Goal: Information Seeking & Learning: Learn about a topic

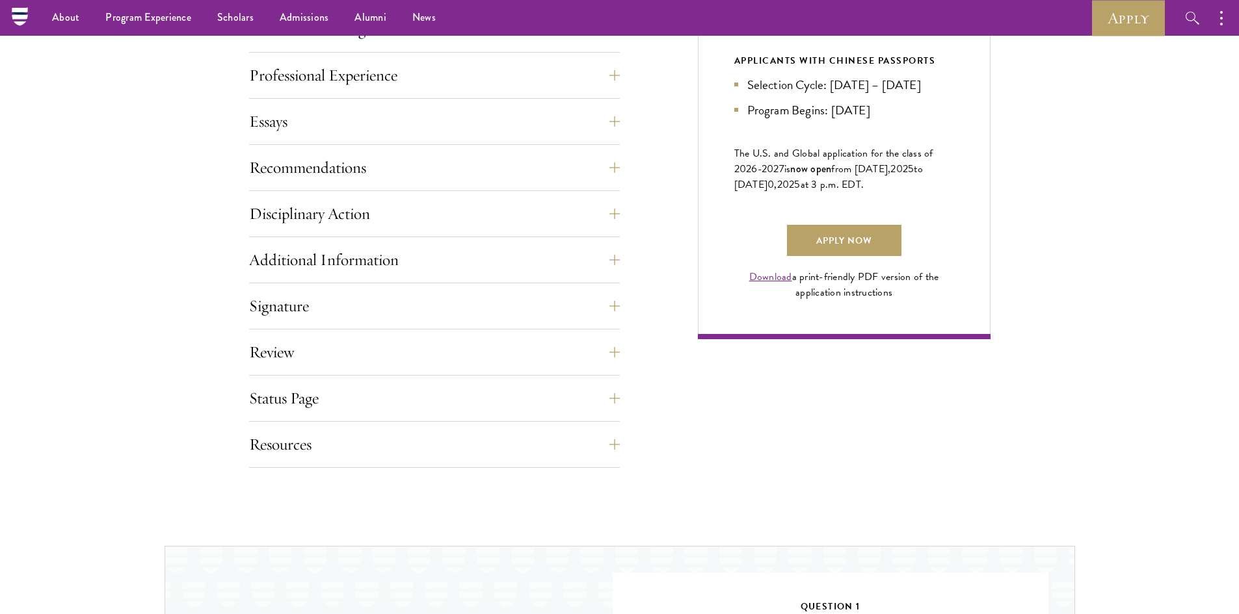
scroll to position [780, 0]
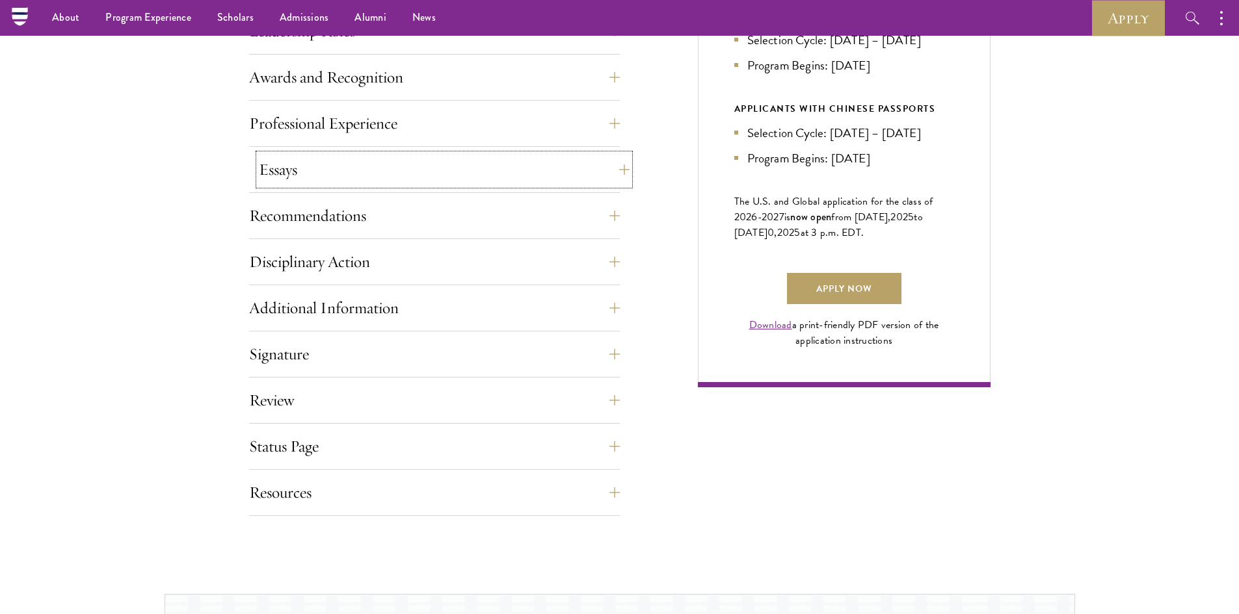
click at [298, 159] on button "Essays" at bounding box center [444, 169] width 371 height 31
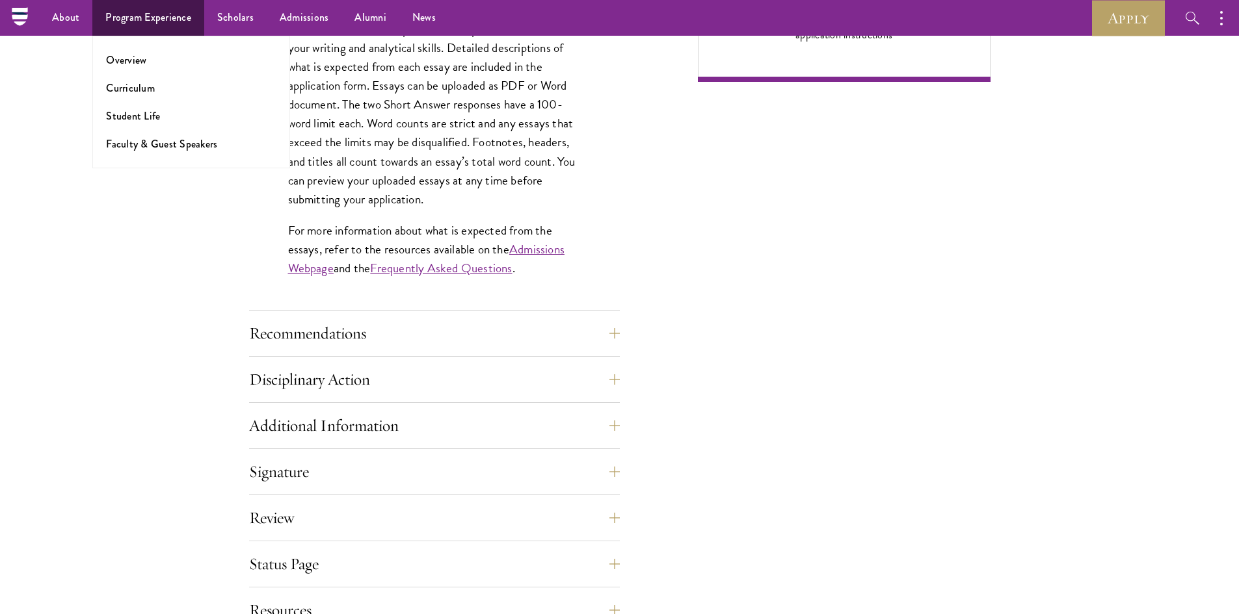
scroll to position [845, 0]
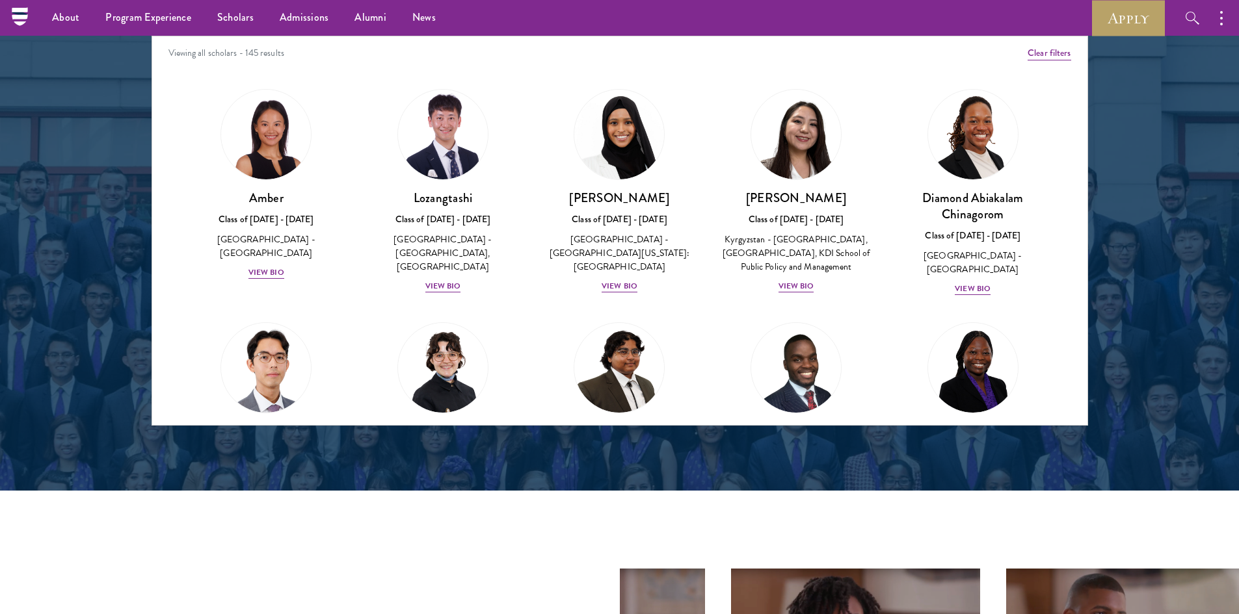
scroll to position [1430, 0]
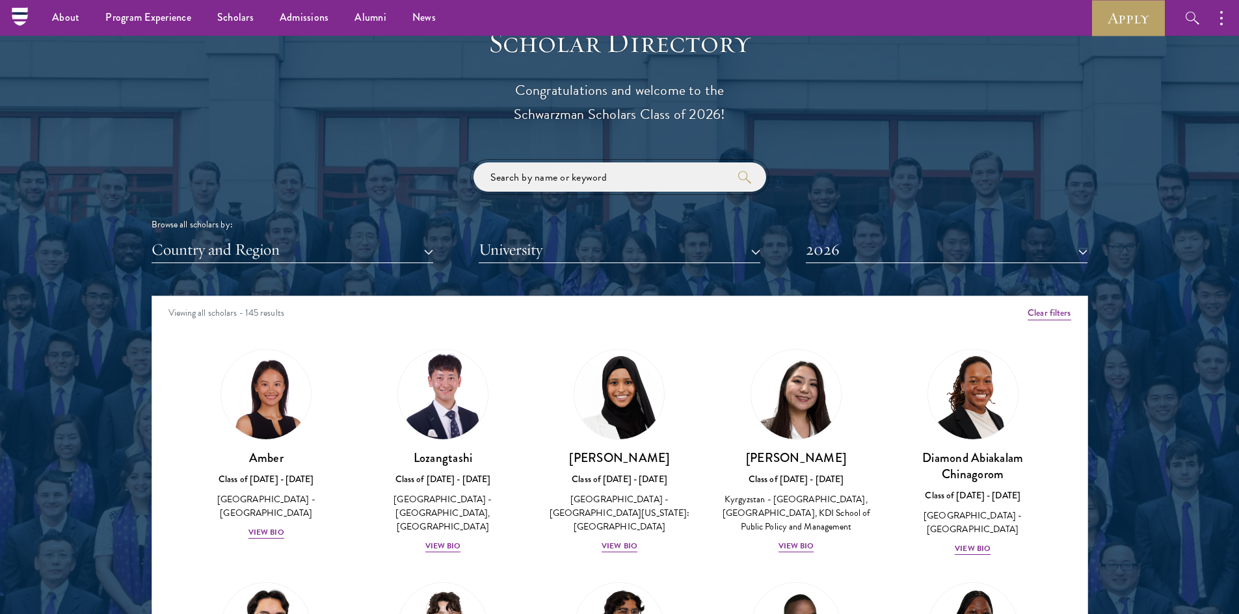
click at [545, 179] on input "search" at bounding box center [619, 177] width 293 height 29
type input "lujain"
click button "submit" at bounding box center [0, 0] width 0 height 0
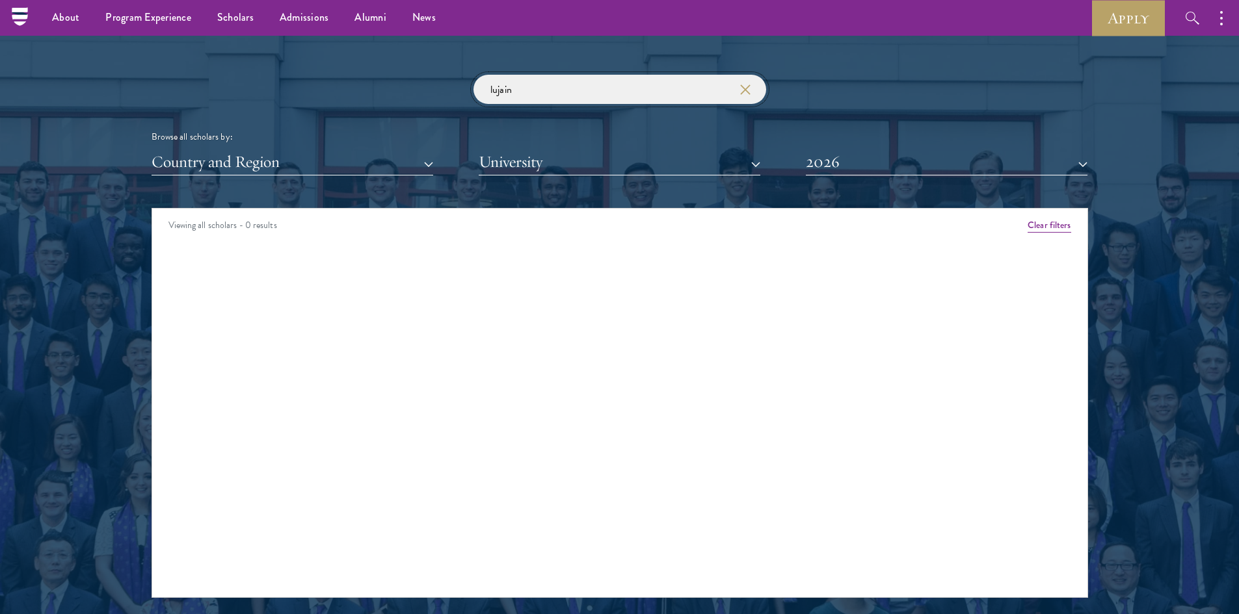
scroll to position [1495, 0]
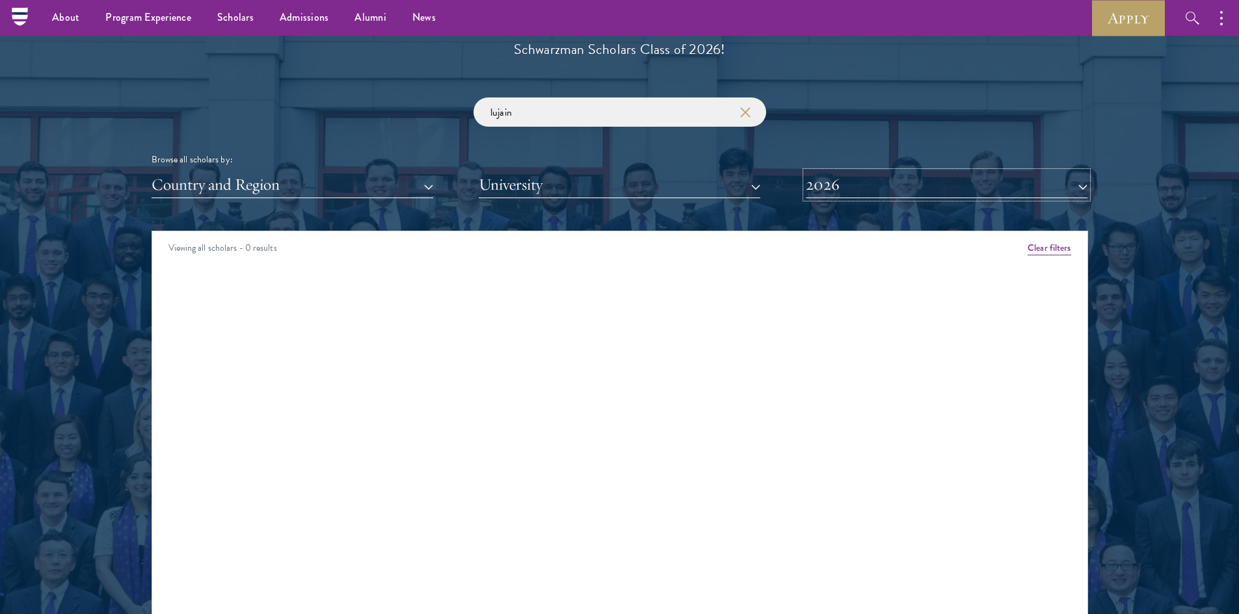
click at [830, 177] on button "2026" at bounding box center [947, 185] width 282 height 27
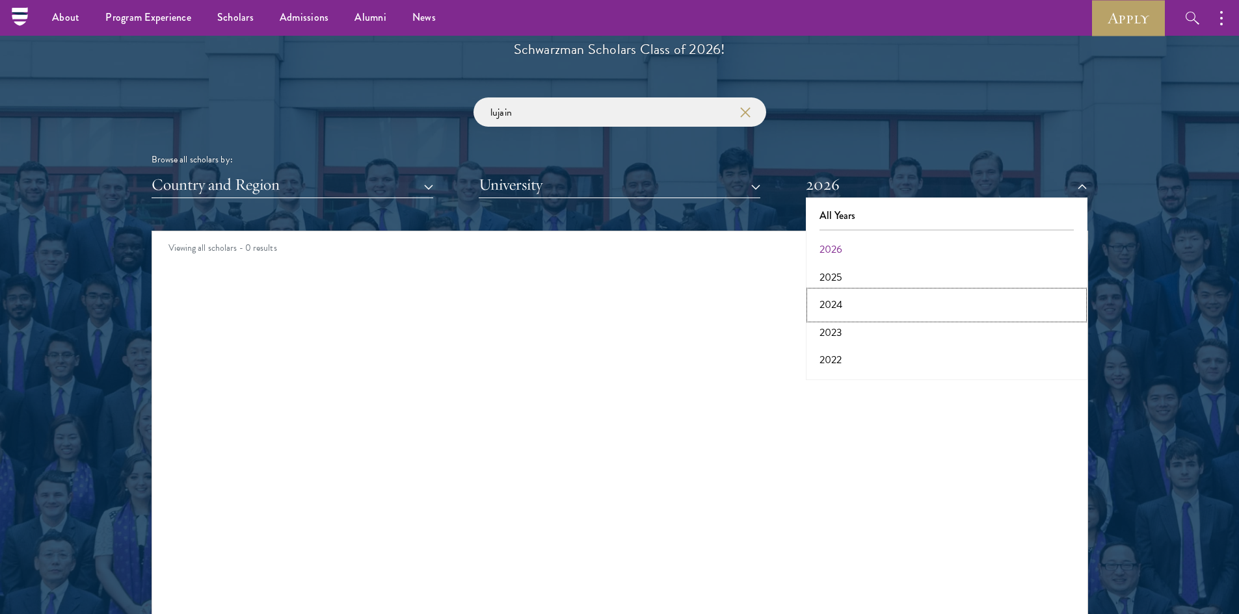
click at [851, 302] on button "2024" at bounding box center [946, 304] width 274 height 27
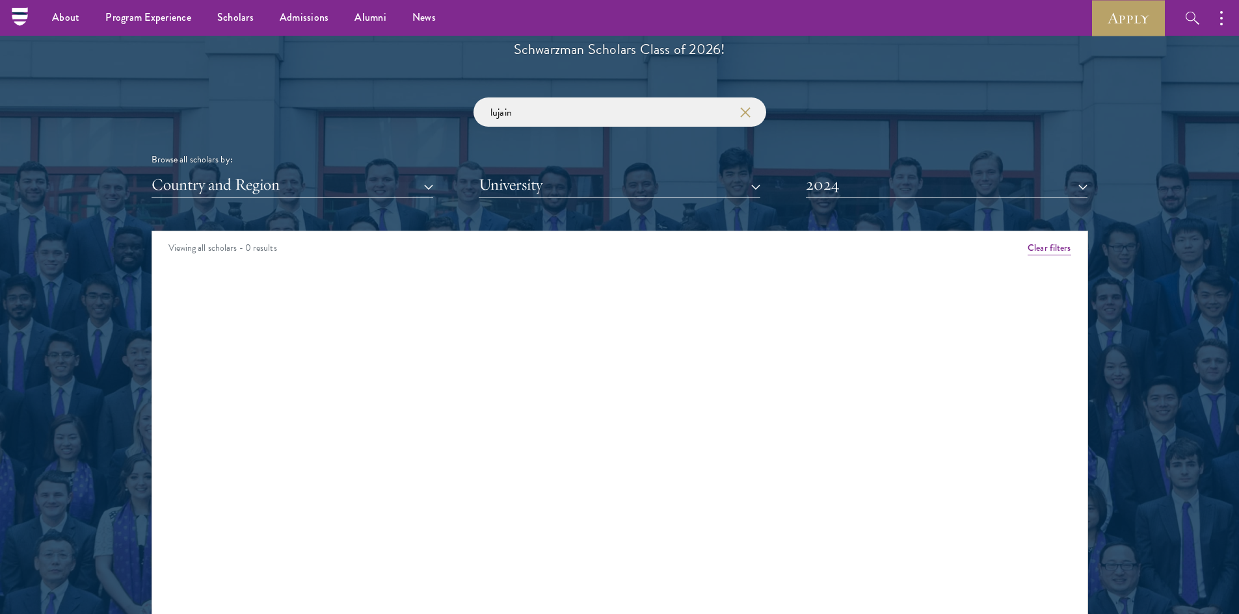
click at [644, 140] on div "lujain Browse all scholars by: Country and Region All Countries and Regions [GE…" at bounding box center [619, 148] width 936 height 101
click at [635, 118] on input "lujain" at bounding box center [619, 112] width 293 height 29
click button "submit" at bounding box center [0, 0] width 0 height 0
click at [890, 172] on button "2024" at bounding box center [947, 185] width 282 height 27
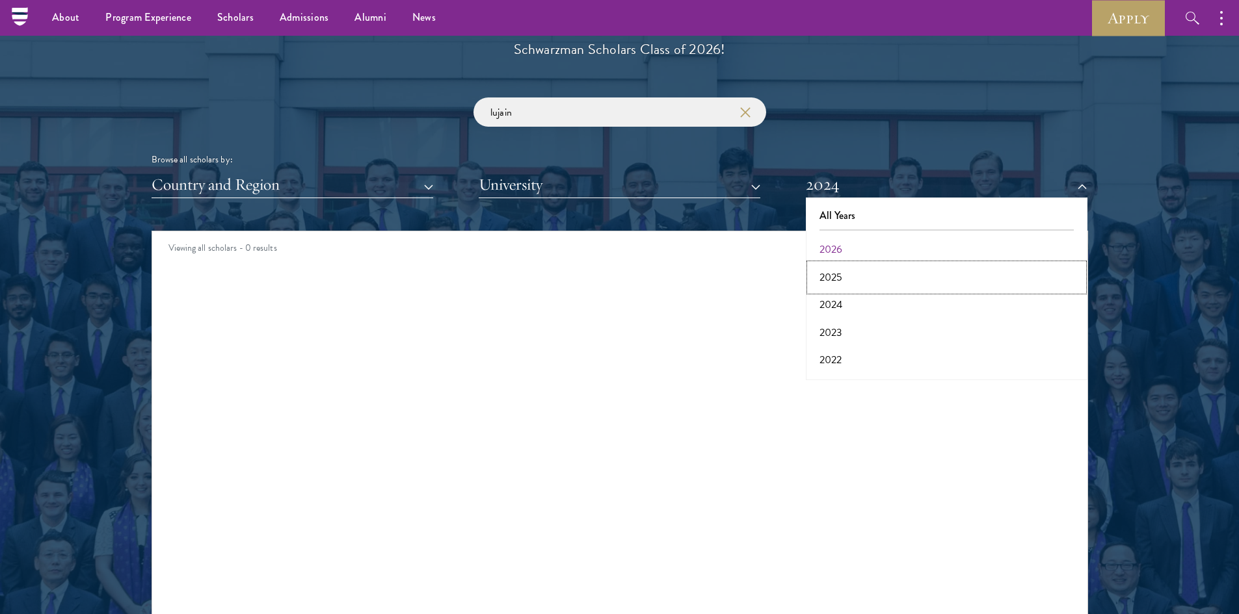
click at [852, 283] on button "2025" at bounding box center [946, 277] width 274 height 27
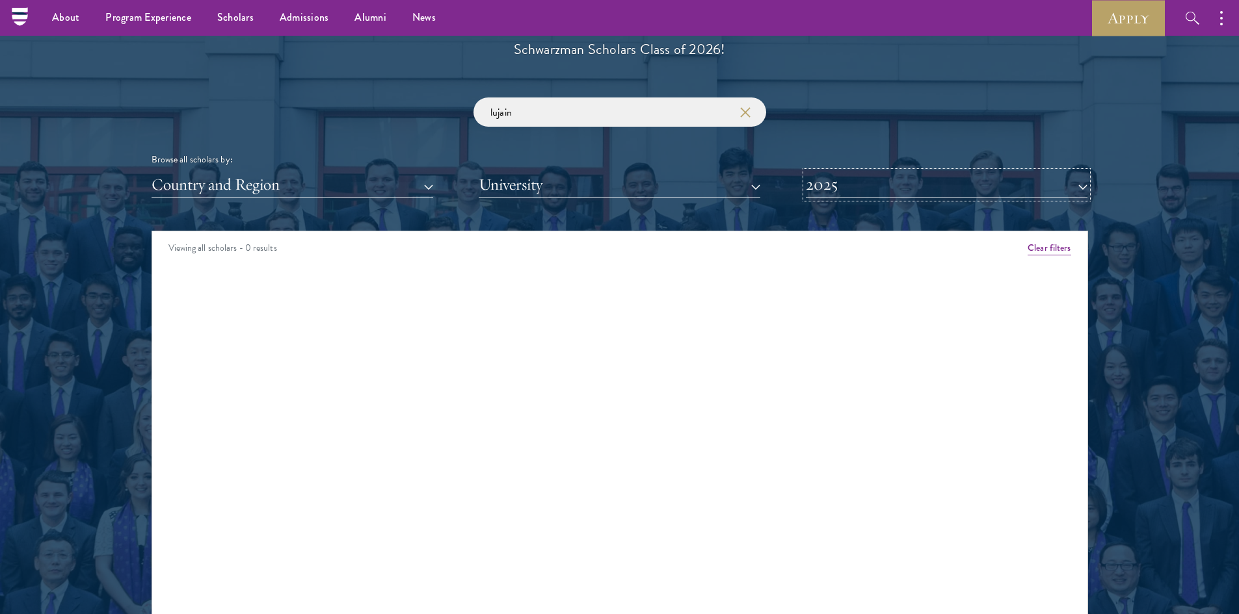
drag, startPoint x: 847, startPoint y: 193, endPoint x: 846, endPoint y: 287, distance: 94.3
click at [847, 198] on button "2025" at bounding box center [947, 185] width 282 height 27
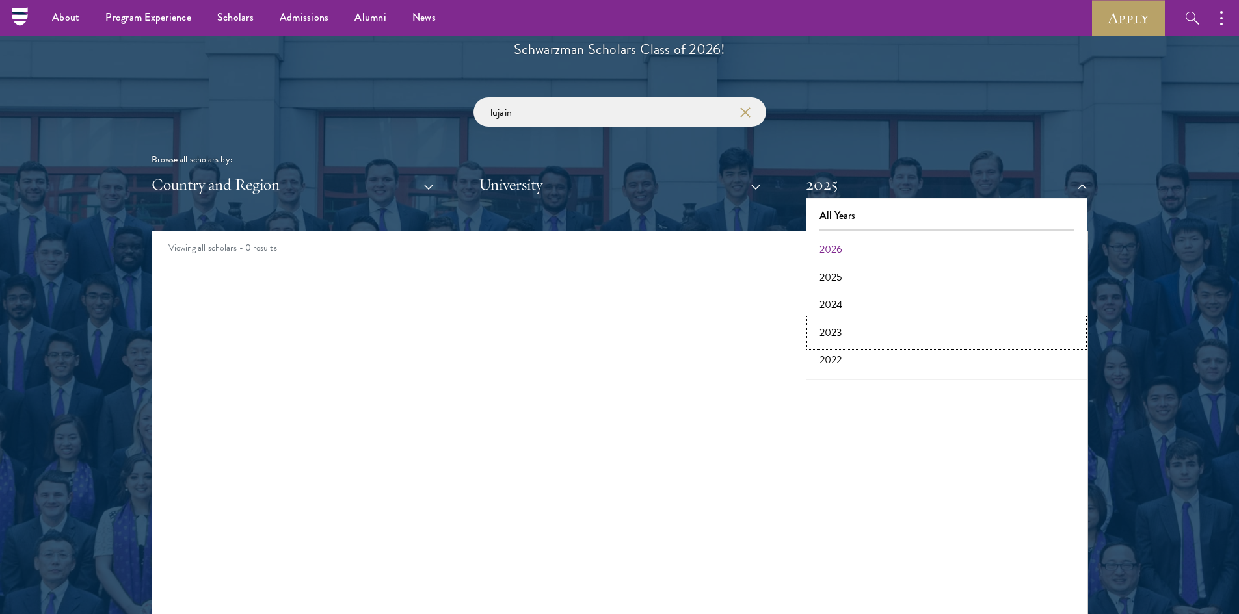
click at [859, 328] on button "2023" at bounding box center [946, 332] width 274 height 27
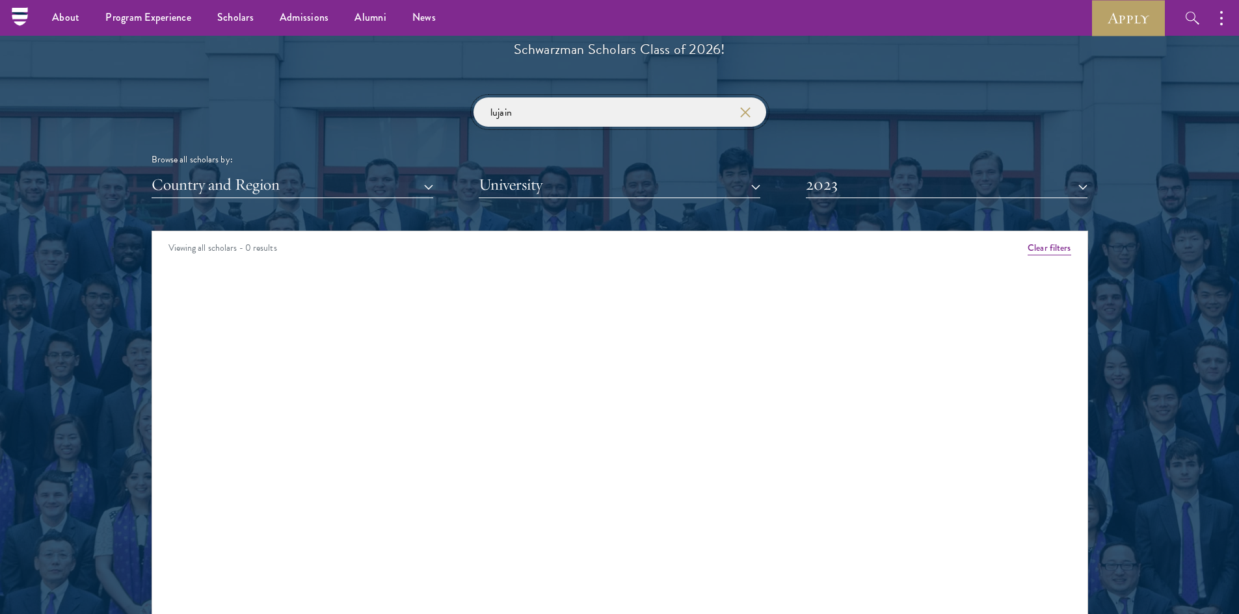
click at [660, 116] on input "lujain" at bounding box center [619, 112] width 293 height 29
click at [873, 193] on button "2023" at bounding box center [947, 185] width 282 height 27
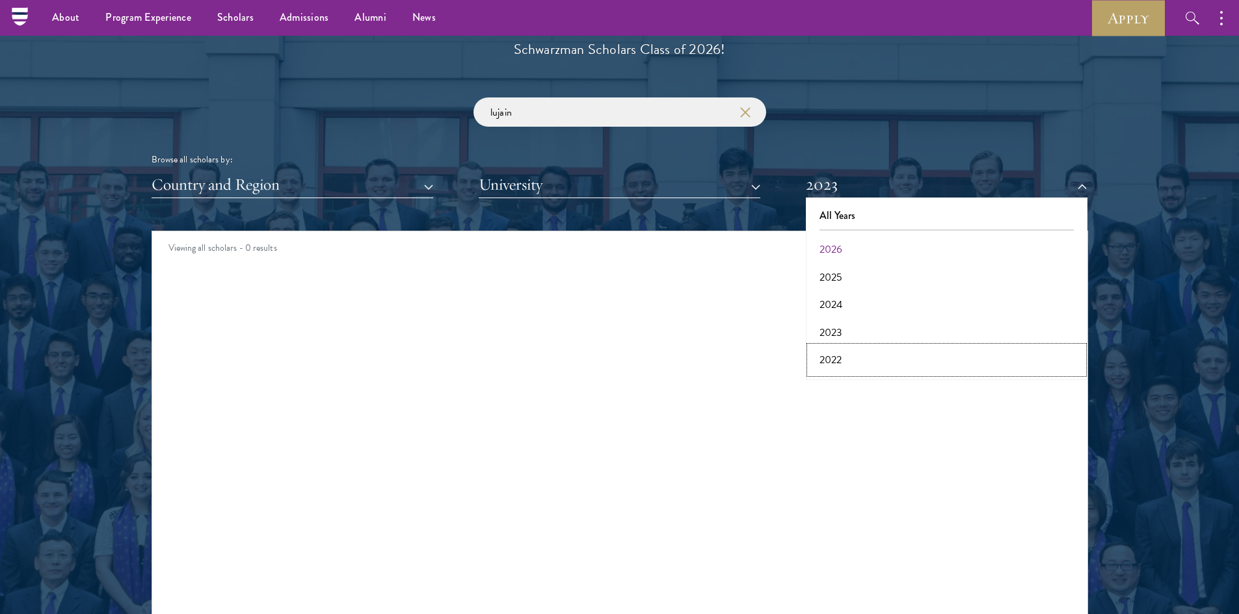
click at [856, 348] on button "2022" at bounding box center [946, 360] width 274 height 27
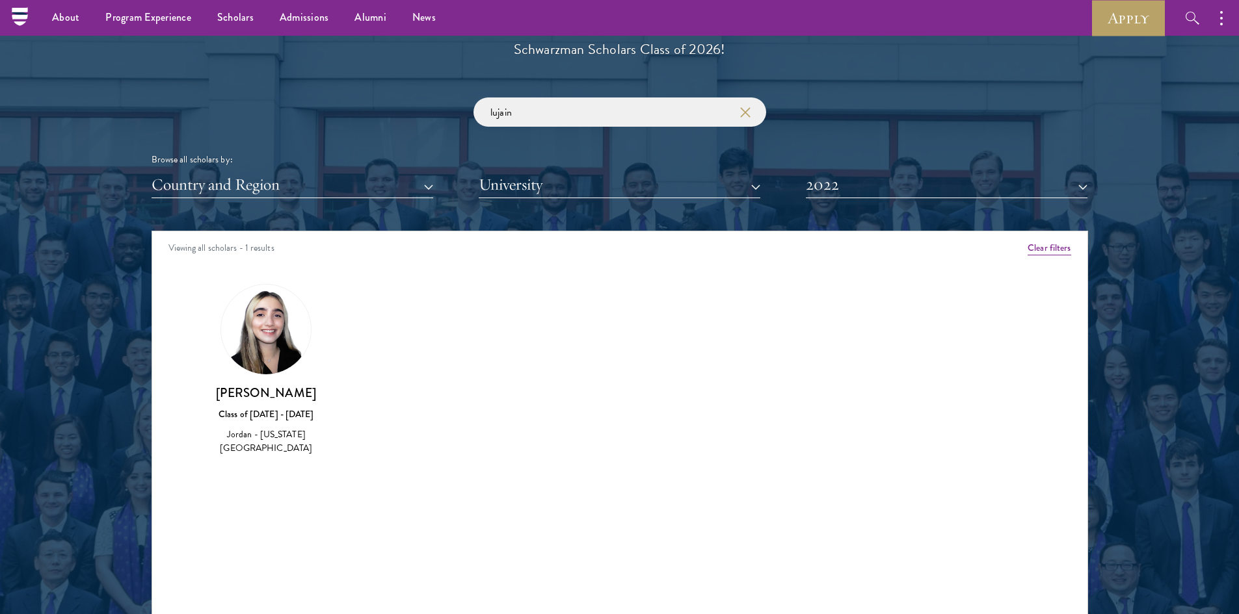
click at [279, 388] on h3 "[PERSON_NAME]" at bounding box center [266, 393] width 151 height 16
click at [265, 360] on img at bounding box center [266, 330] width 90 height 90
click at [264, 391] on h3 "[PERSON_NAME]" at bounding box center [266, 393] width 151 height 16
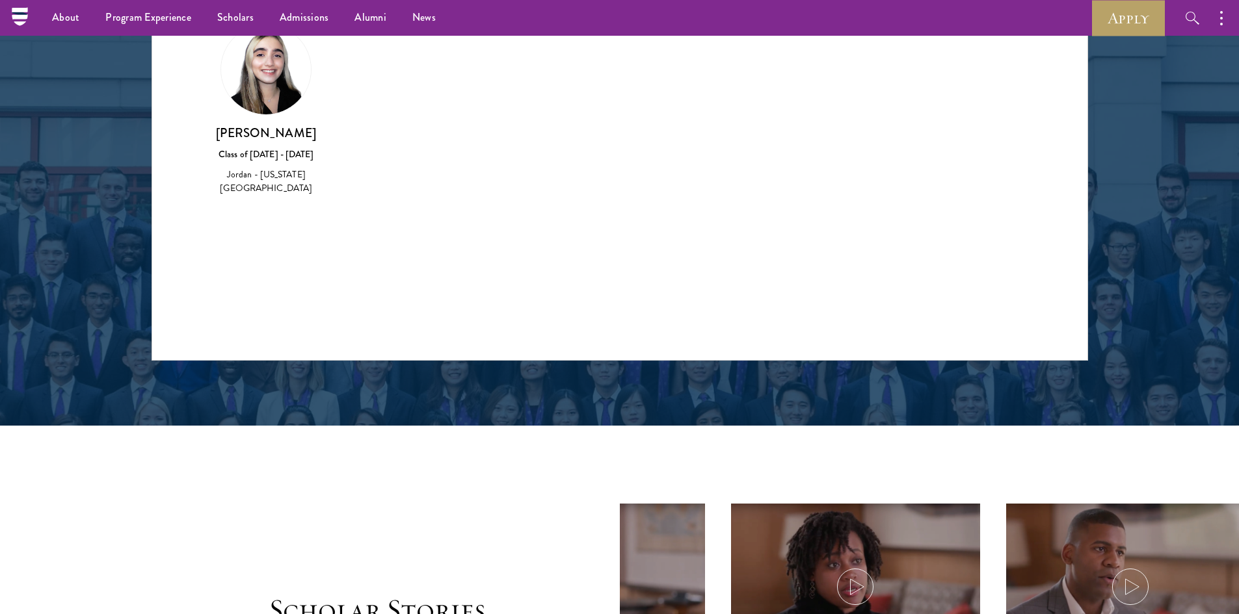
click at [268, 181] on div "Jordan - [US_STATE][GEOGRAPHIC_DATA]" at bounding box center [266, 181] width 151 height 27
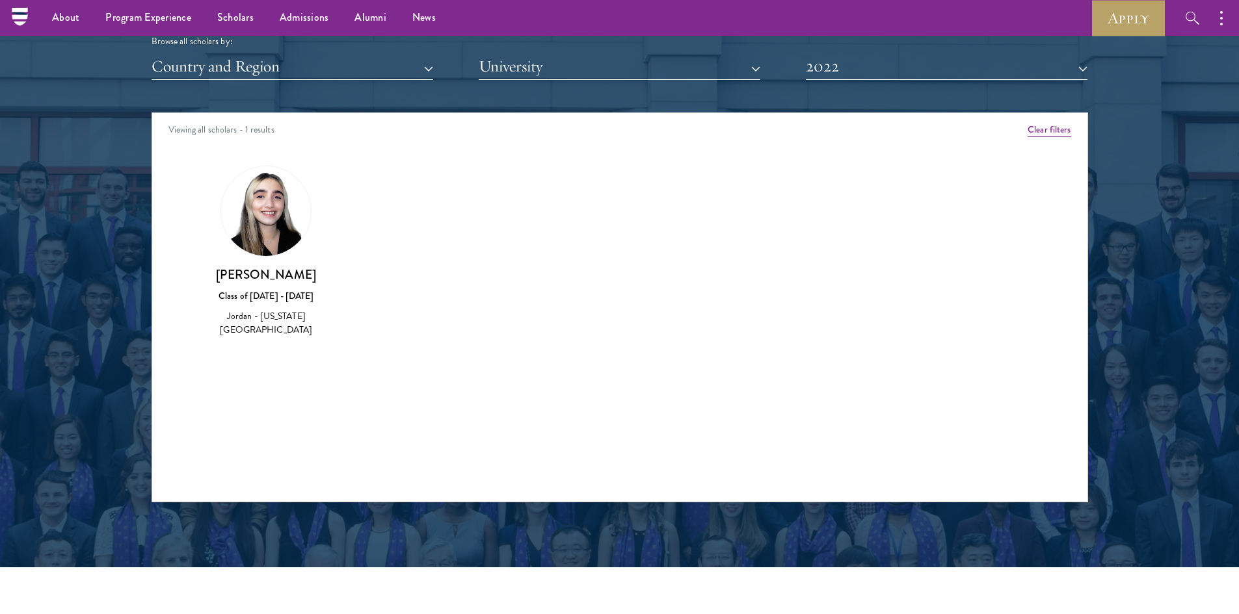
scroll to position [1430, 0]
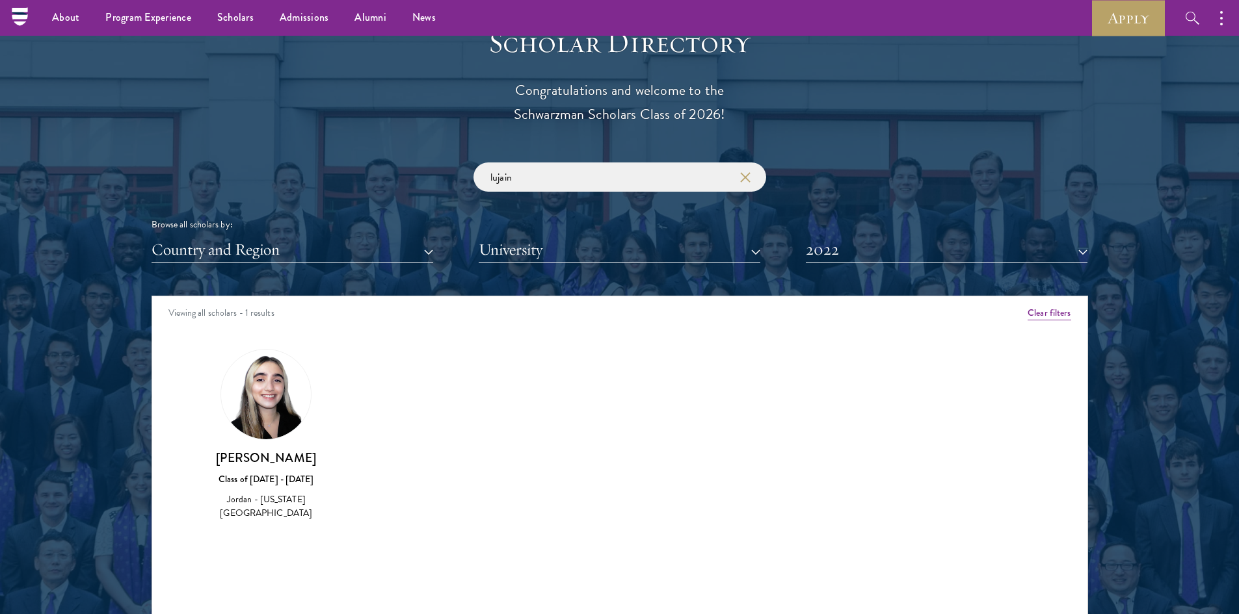
click at [269, 417] on img at bounding box center [266, 395] width 90 height 90
click at [275, 470] on div "[PERSON_NAME] Class of [DATE] - [DATE] [GEOGRAPHIC_DATA] - [US_STATE][GEOGRAPHI…" at bounding box center [266, 486] width 151 height 72
click at [267, 490] on div "[PERSON_NAME] Class of [DATE] - [DATE] [GEOGRAPHIC_DATA] - [US_STATE][GEOGRAPHI…" at bounding box center [266, 486] width 151 height 72
drag, startPoint x: 257, startPoint y: 501, endPoint x: 267, endPoint y: 483, distance: 20.1
click at [257, 500] on div "Jordan - [US_STATE][GEOGRAPHIC_DATA]" at bounding box center [266, 506] width 151 height 27
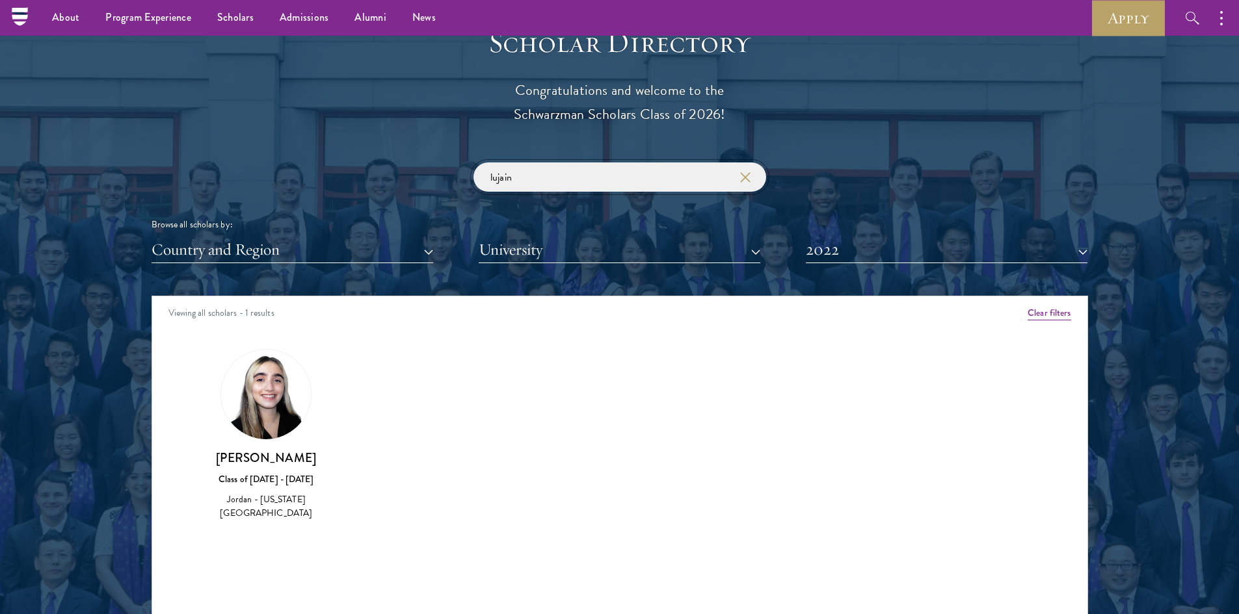
click at [531, 177] on input "lujain" at bounding box center [619, 177] width 293 height 29
click at [861, 260] on button "2022" at bounding box center [947, 250] width 282 height 27
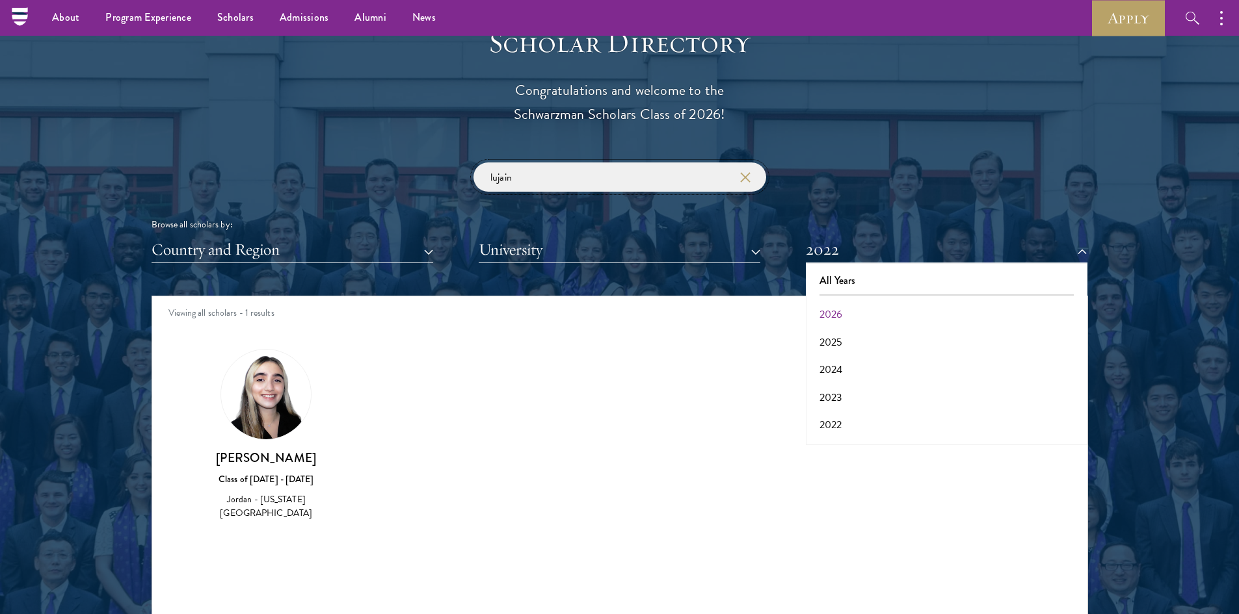
click at [713, 181] on input "lujain" at bounding box center [619, 177] width 293 height 29
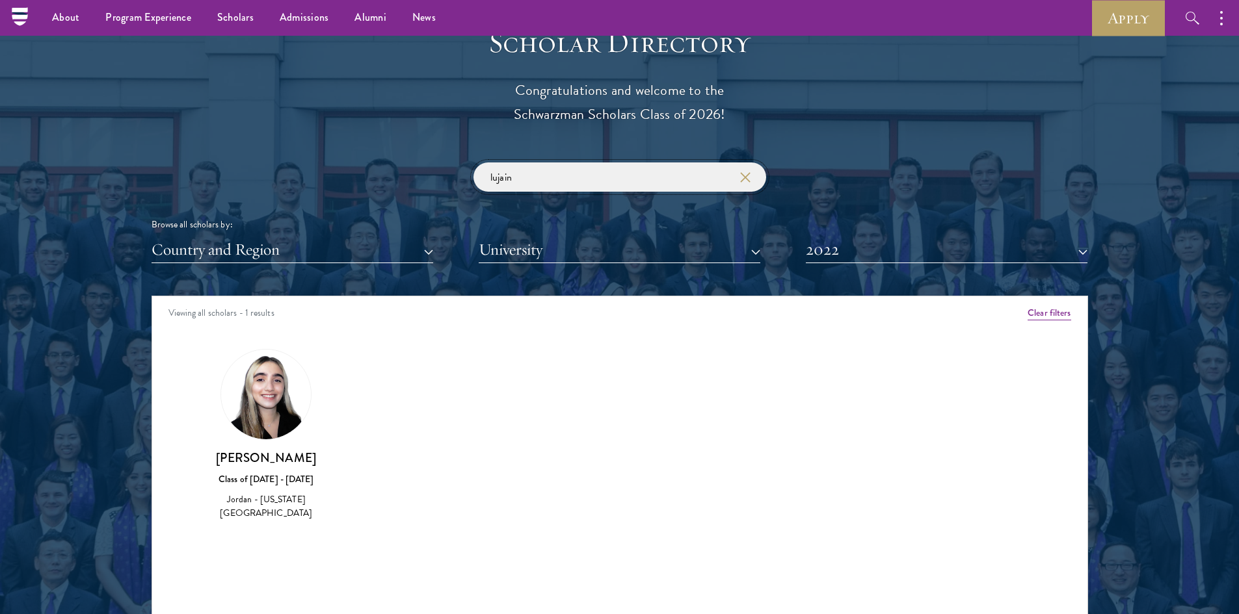
click at [750, 189] on input "lujain" at bounding box center [619, 177] width 293 height 29
click at [755, 182] on input "lujain" at bounding box center [619, 177] width 293 height 29
click at [735, 174] on input "lujain" at bounding box center [619, 177] width 293 height 29
click at [747, 179] on icon "button" at bounding box center [745, 177] width 10 height 10
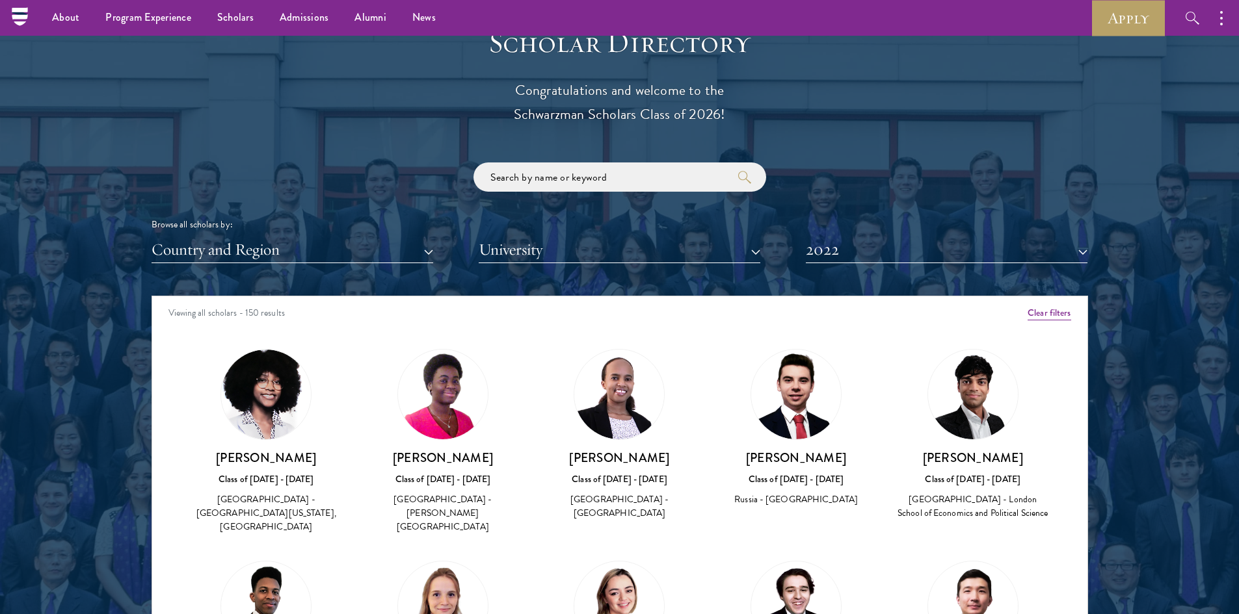
click at [825, 237] on div "Browse all scholars by: Country and Region All Countries and Regions [GEOGRAPHI…" at bounding box center [619, 213] width 936 height 101
click at [840, 253] on button "2022" at bounding box center [947, 250] width 282 height 27
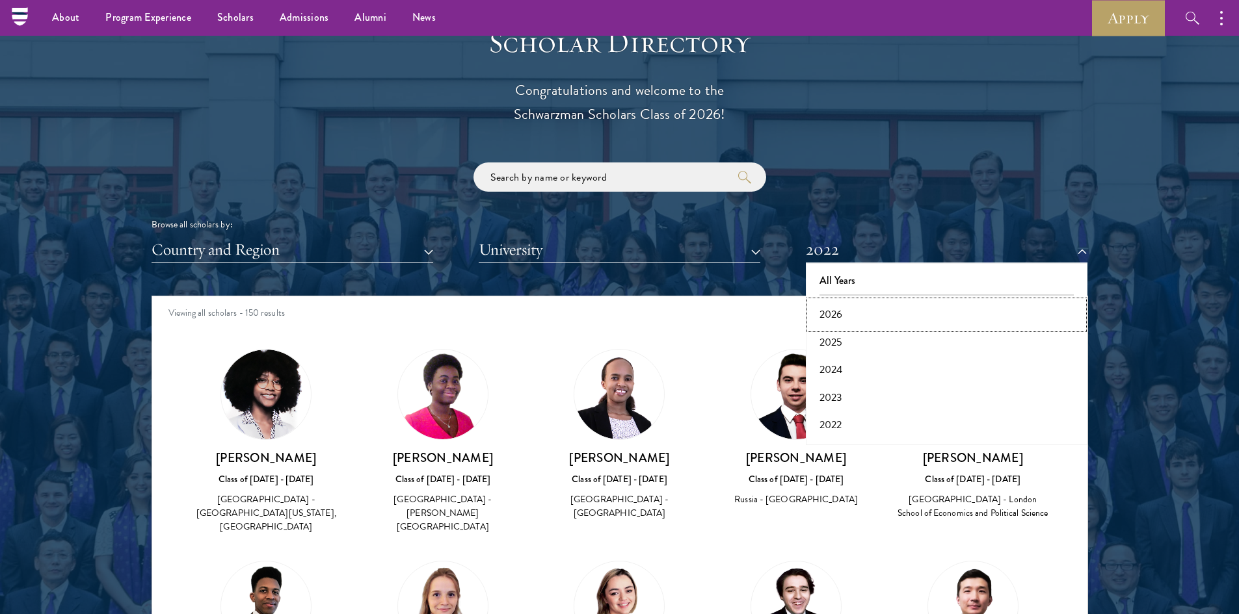
click at [856, 309] on button "2026" at bounding box center [946, 314] width 274 height 27
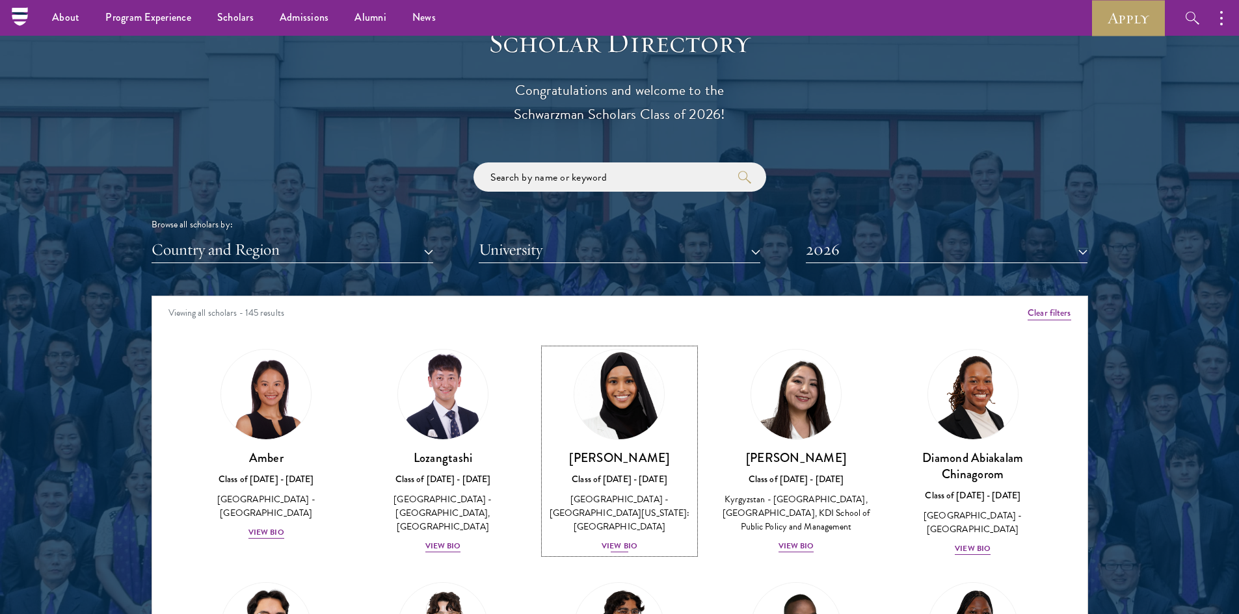
click at [598, 460] on h3 "[PERSON_NAME]" at bounding box center [619, 458] width 151 height 16
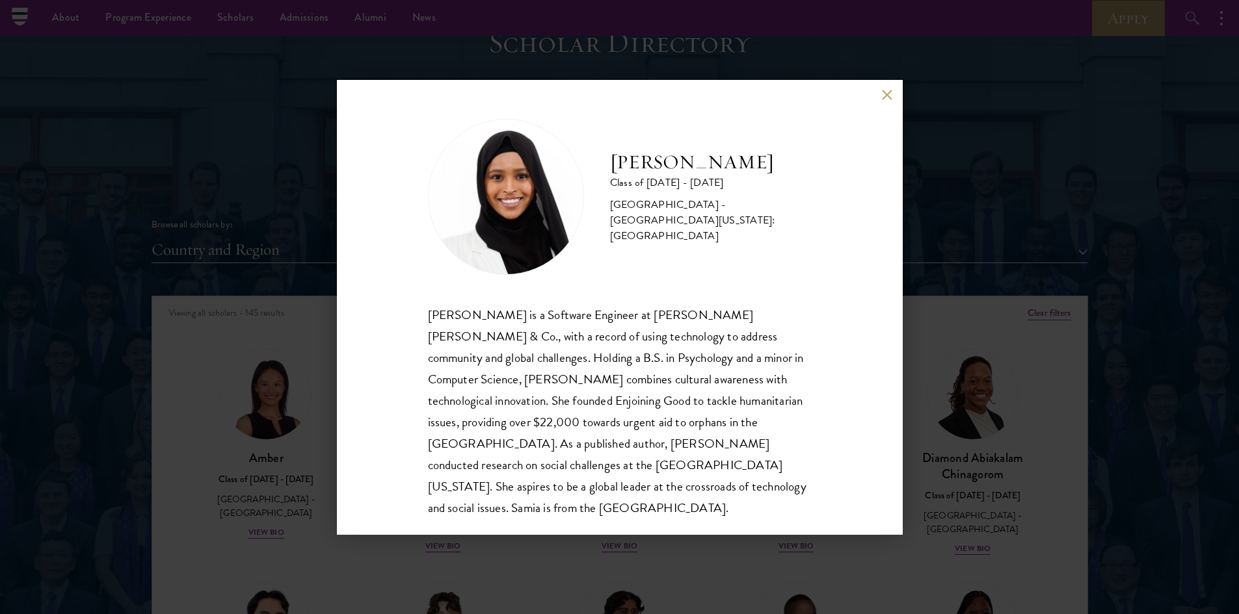
scroll to position [1, 0]
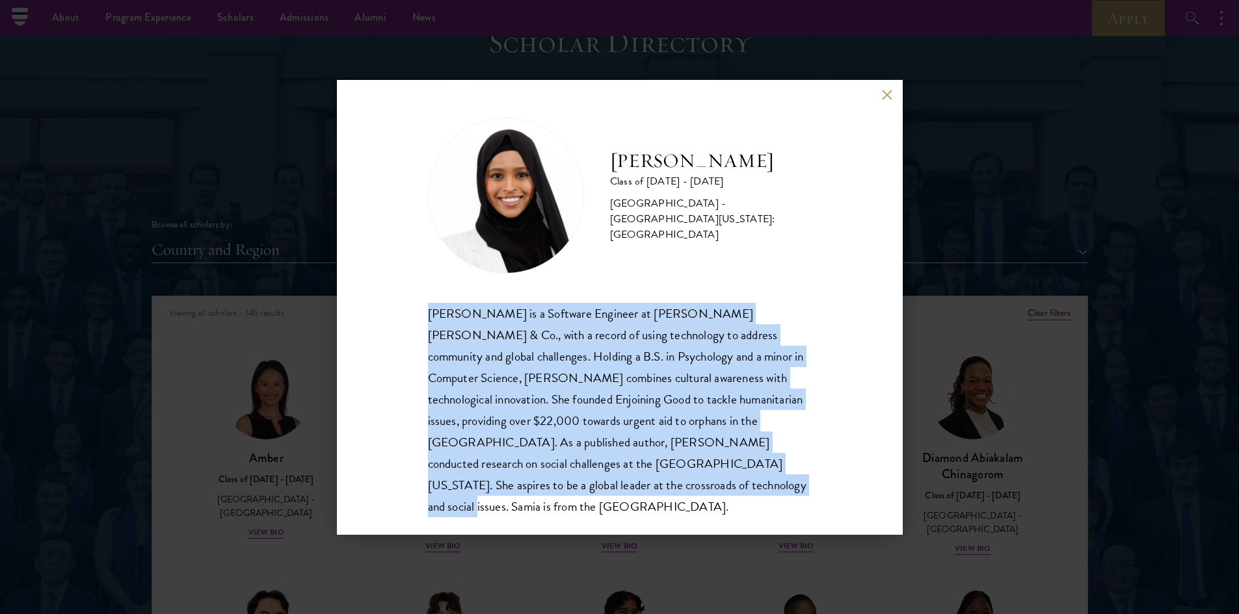
drag, startPoint x: 412, startPoint y: 311, endPoint x: 562, endPoint y: 480, distance: 226.1
click at [562, 480] on div "[PERSON_NAME] Class of [DATE] - [DATE] [GEOGRAPHIC_DATA] - [GEOGRAPHIC_DATA][US…" at bounding box center [620, 307] width 566 height 455
copy div "[PERSON_NAME] is a Software Engineer at [PERSON_NAME] [PERSON_NAME] & Co., with…"
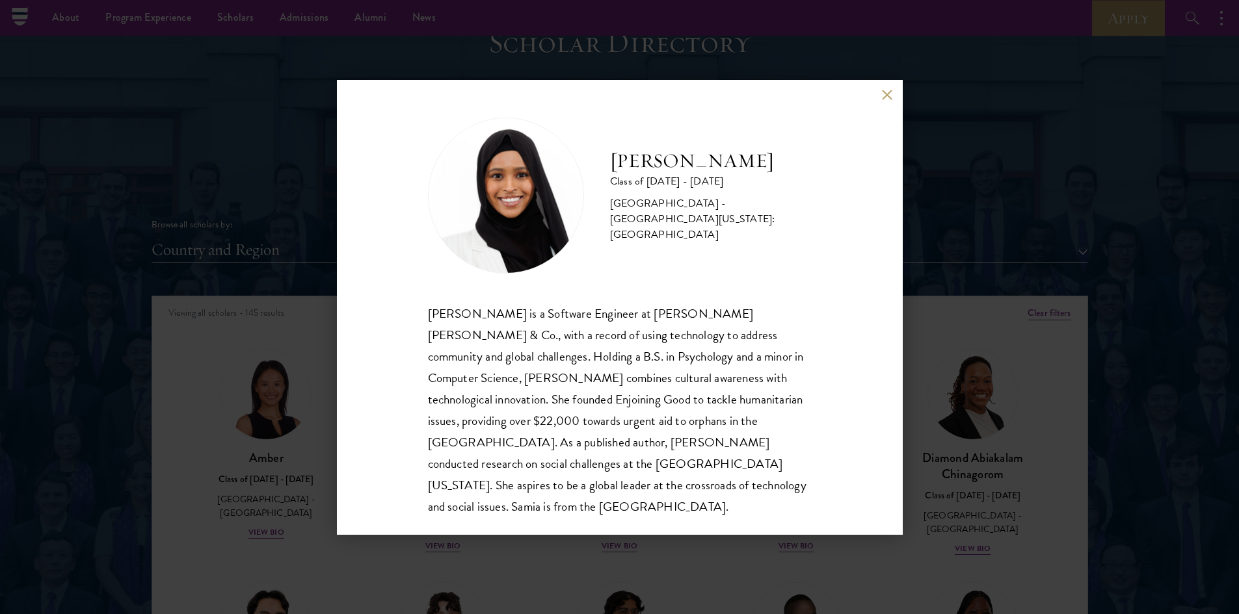
click at [1006, 106] on div "[PERSON_NAME] Class of [DATE] - [DATE] [GEOGRAPHIC_DATA] - [GEOGRAPHIC_DATA][US…" at bounding box center [619, 307] width 1239 height 614
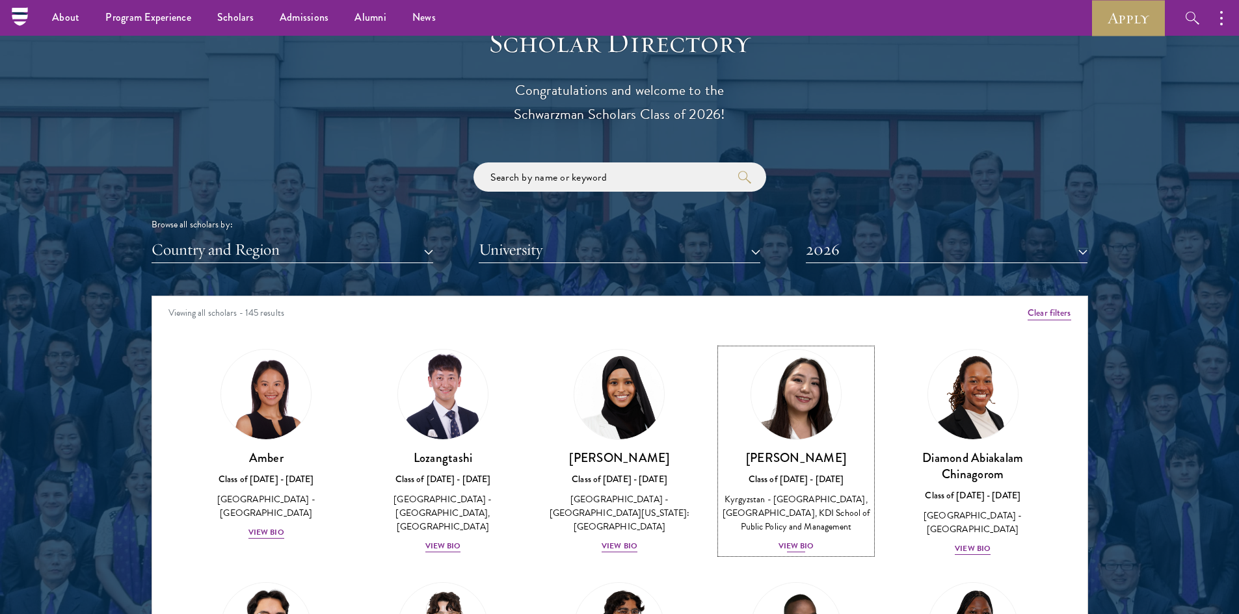
click at [801, 467] on div "Nurzada Abdivalieva Class of [DATE] - [DATE] [GEOGRAPHIC_DATA] - [GEOGRAPHIC_DA…" at bounding box center [795, 502] width 151 height 104
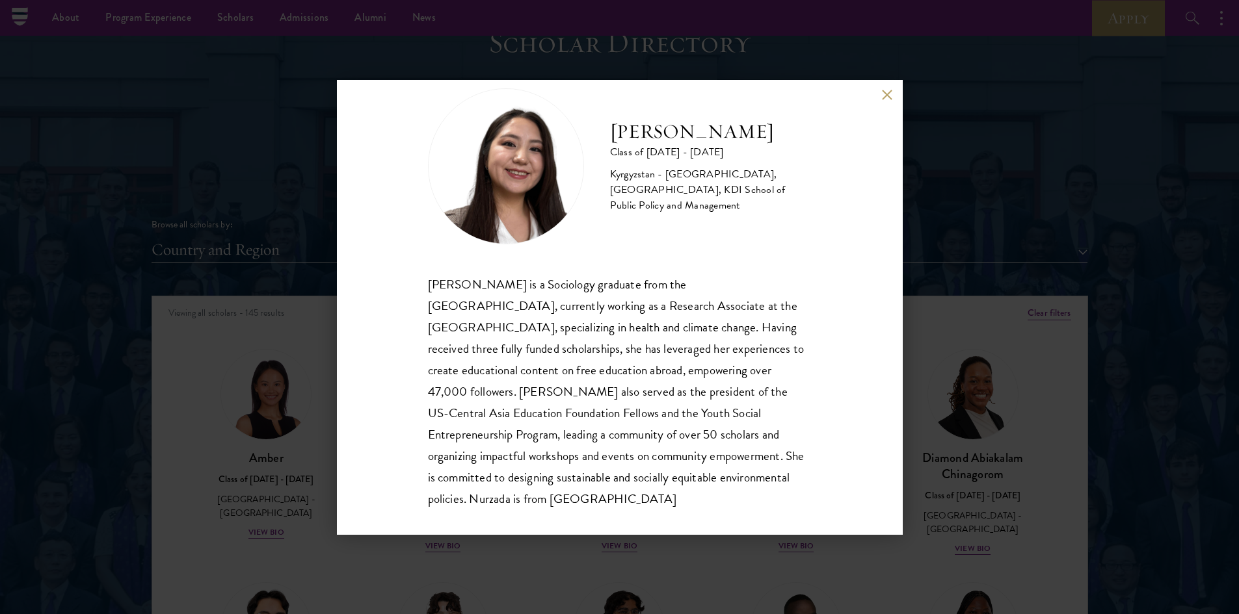
scroll to position [44, 0]
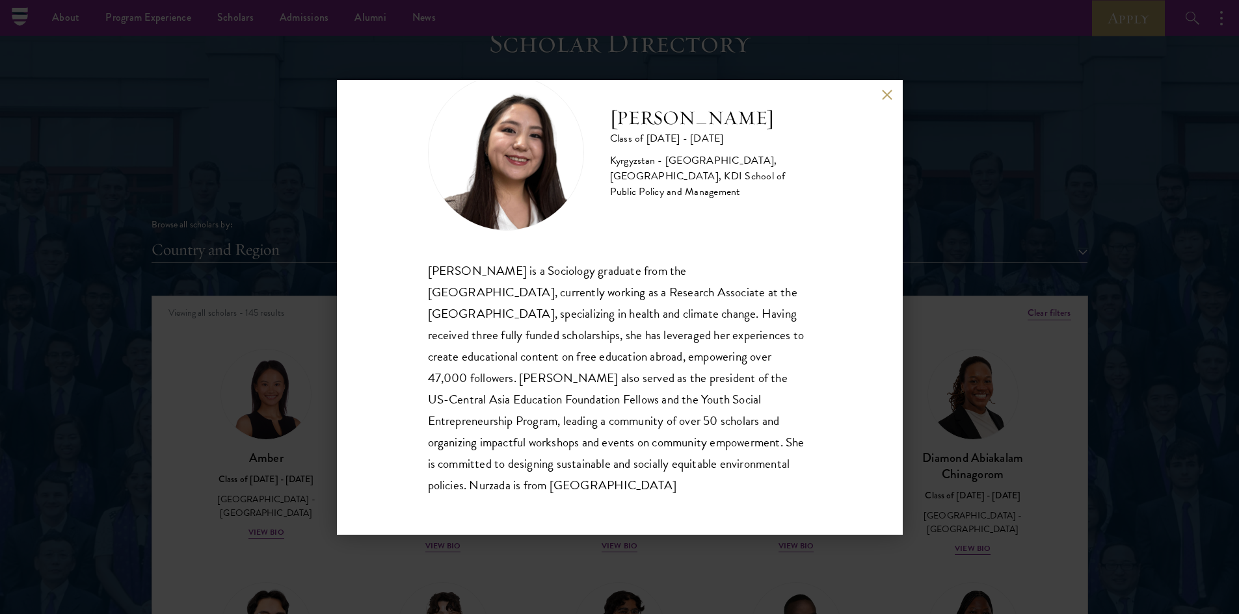
drag, startPoint x: 581, startPoint y: 484, endPoint x: 396, endPoint y: 251, distance: 297.5
click at [396, 251] on div "Nurzada Abdivalieva Class of [DATE] - [DATE] [GEOGRAPHIC_DATA] - [GEOGRAPHIC_DA…" at bounding box center [620, 307] width 566 height 455
copy div "[PERSON_NAME] is a Sociology graduate from the [GEOGRAPHIC_DATA], currently wor…"
